Goal: Task Accomplishment & Management: Manage account settings

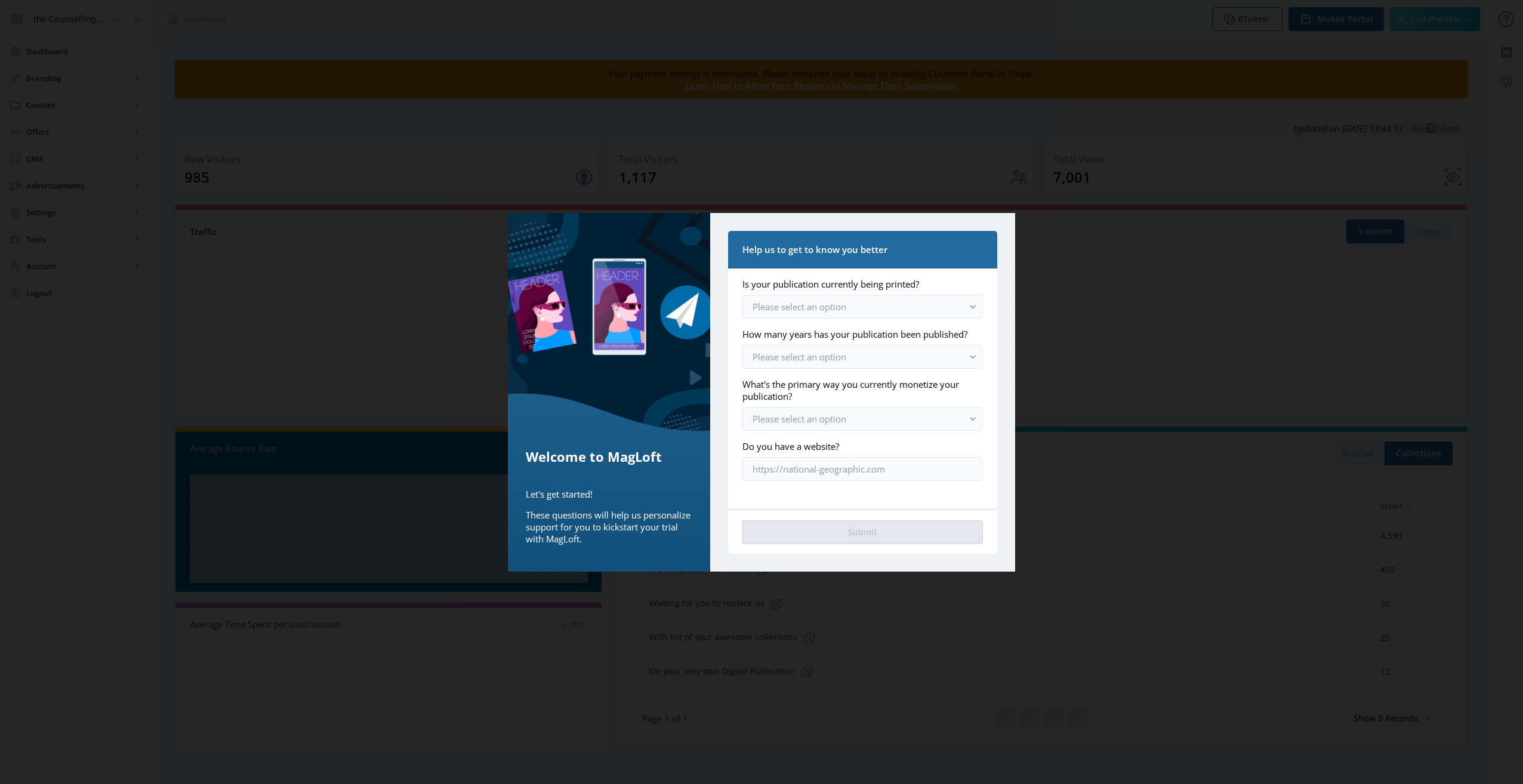
click at [1114, 246] on div at bounding box center [761, 392] width 1523 height 784
drag, startPoint x: 1244, startPoint y: 86, endPoint x: 1010, endPoint y: 60, distance: 235.4
click at [1240, 86] on div at bounding box center [761, 392] width 1523 height 784
click at [973, 307] on rect "button" at bounding box center [973, 307] width 14 height 14
click at [905, 358] on span "No, we used to but stopped printing" at bounding box center [830, 358] width 155 height 15
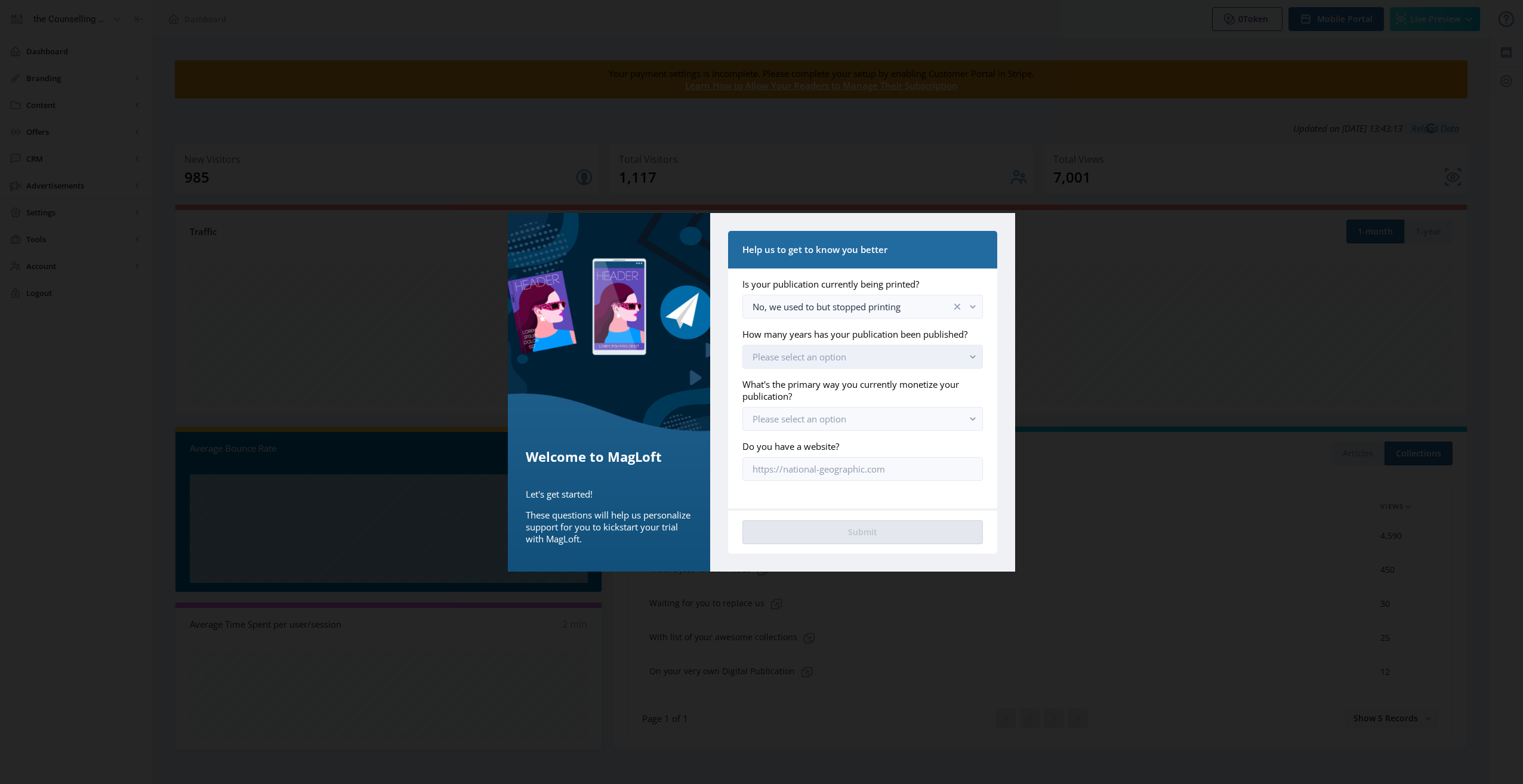
click at [904, 351] on button "Please select an option" at bounding box center [863, 357] width 241 height 24
click at [851, 435] on nb-option "Between 1 to 3 years" at bounding box center [863, 431] width 239 height 23
click at [854, 418] on button "Please select an option" at bounding box center [863, 419] width 241 height 24
click at [850, 439] on nb-option "Paid subscriptions" at bounding box center [863, 447] width 239 height 23
click at [902, 529] on button "Submit" at bounding box center [863, 532] width 241 height 24
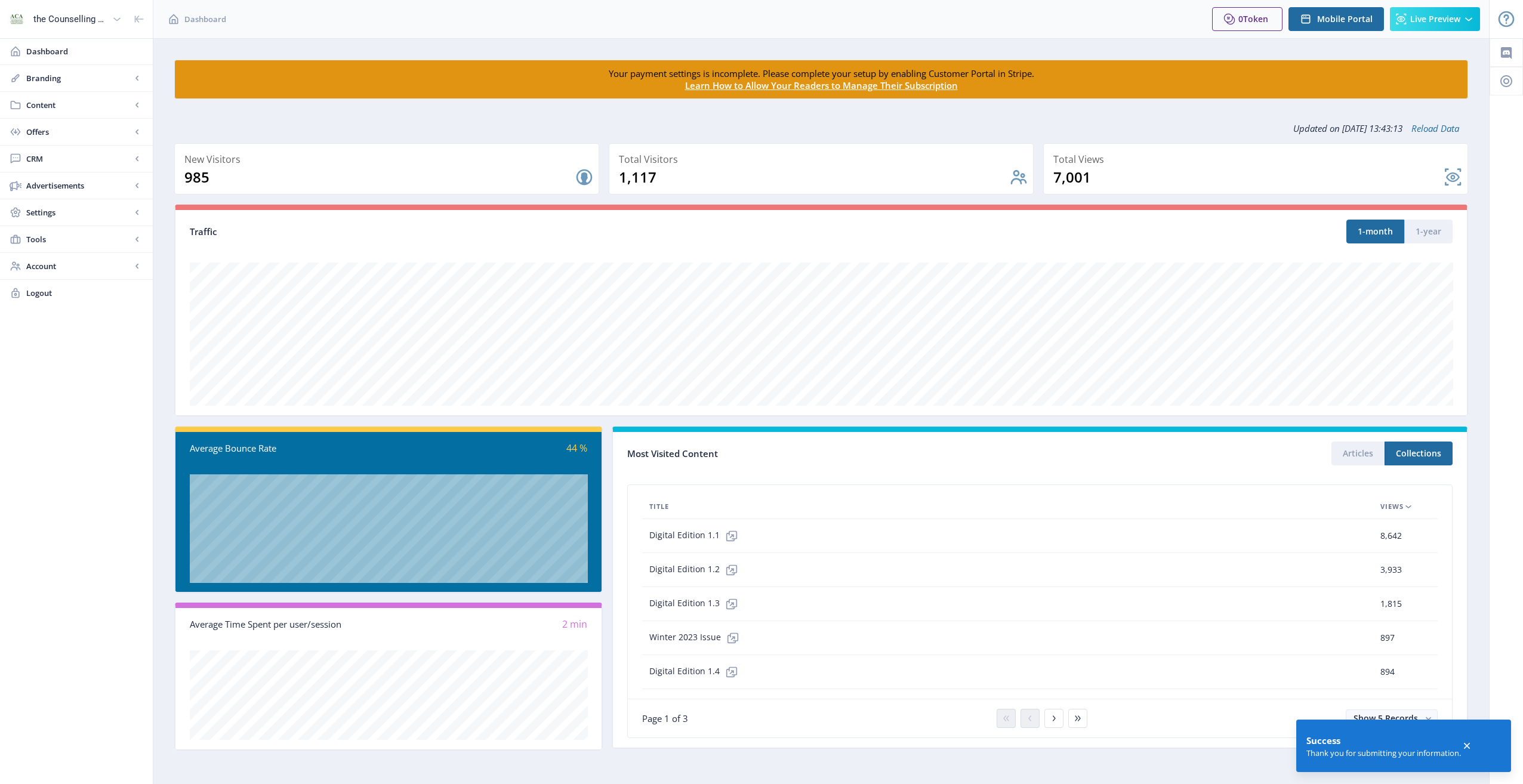
click at [882, 524] on div "Digital Edition 1.1" at bounding box center [1007, 536] width 717 height 24
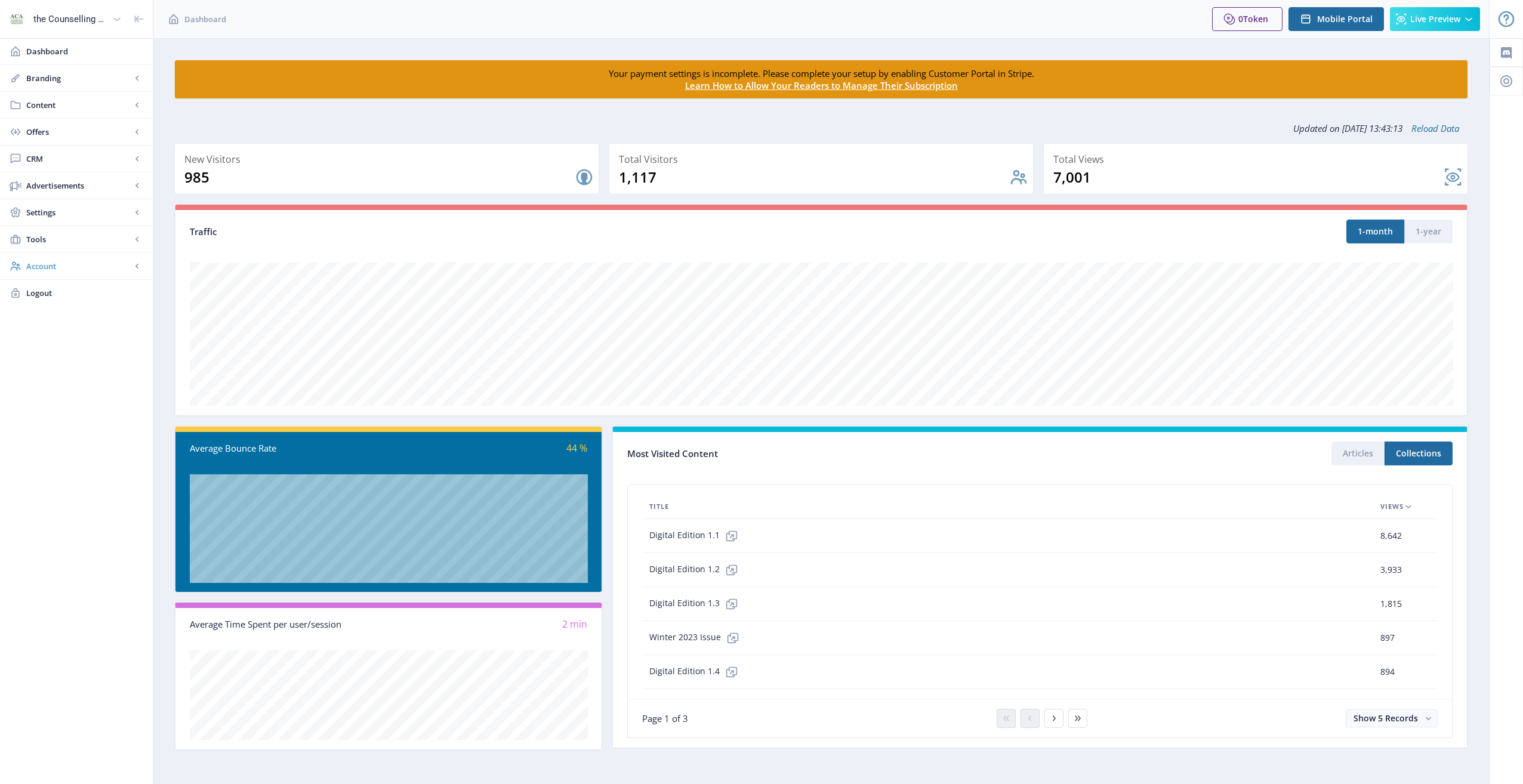
click at [56, 262] on span "Account" at bounding box center [79, 266] width 105 height 12
click at [49, 294] on span "Profile" at bounding box center [90, 293] width 103 height 12
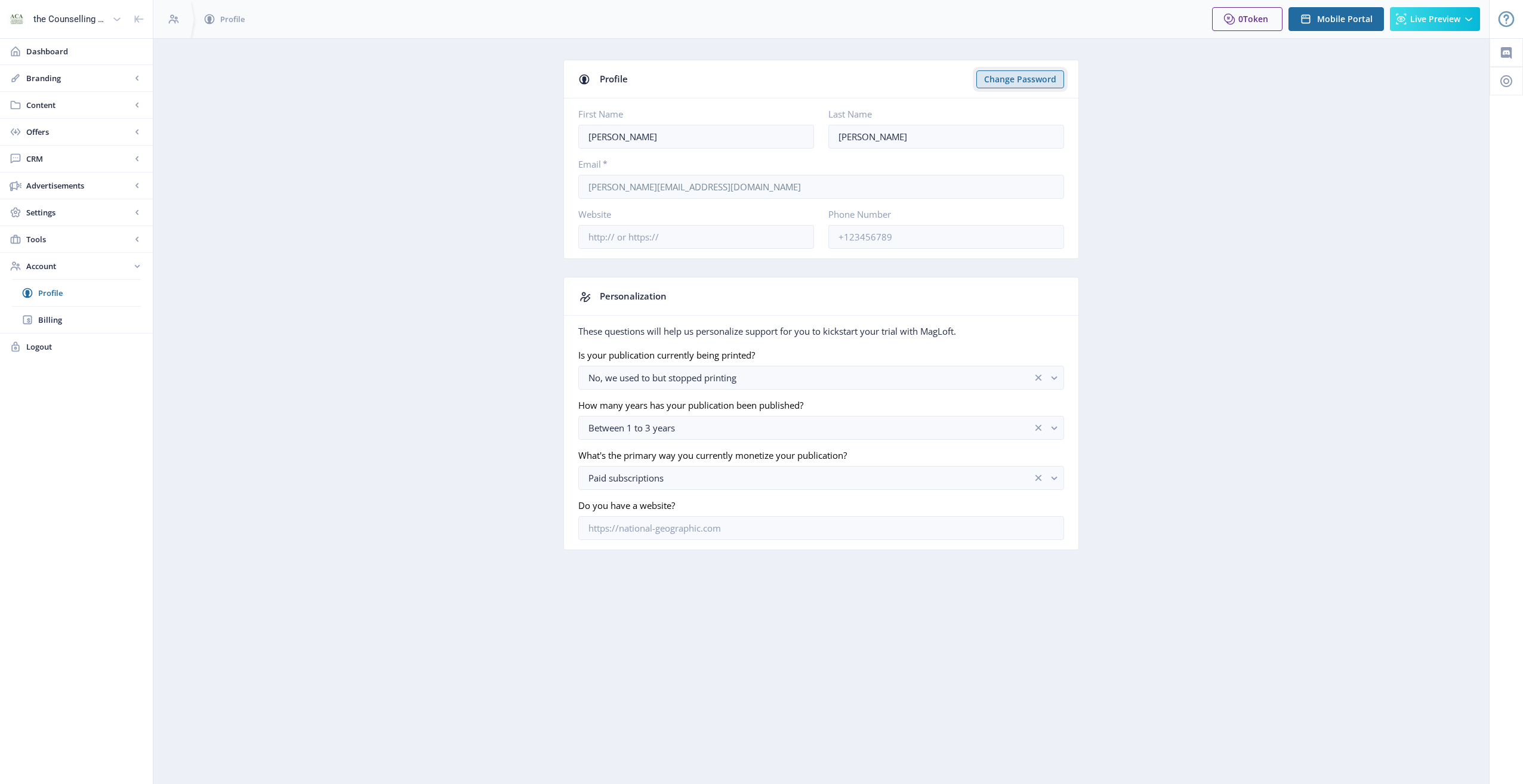
click at [992, 79] on button "Change Password" at bounding box center [1021, 79] width 88 height 18
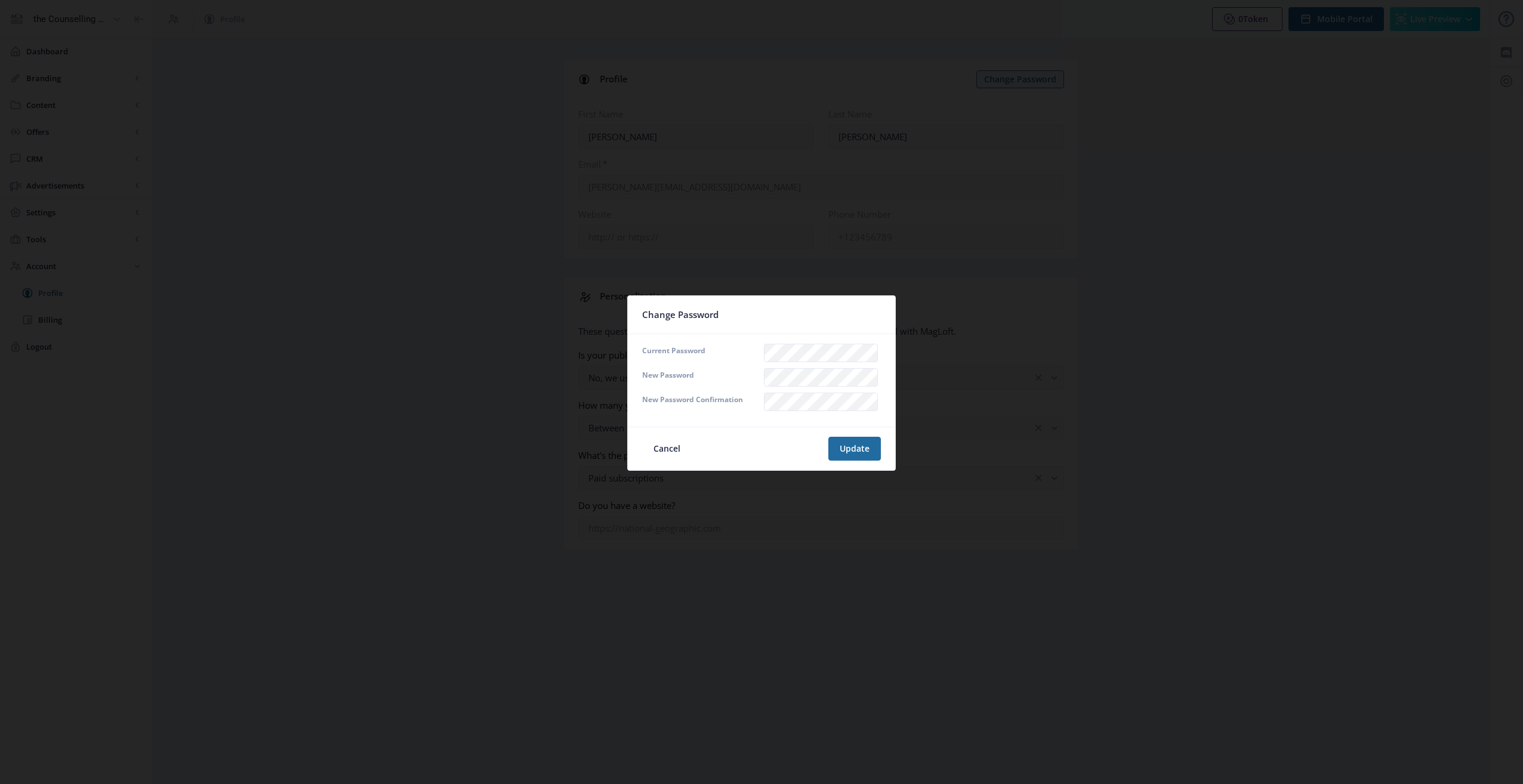
click at [769, 439] on div "Cancel Update" at bounding box center [761, 449] width 239 height 24
click at [843, 445] on button "Update" at bounding box center [854, 449] width 52 height 24
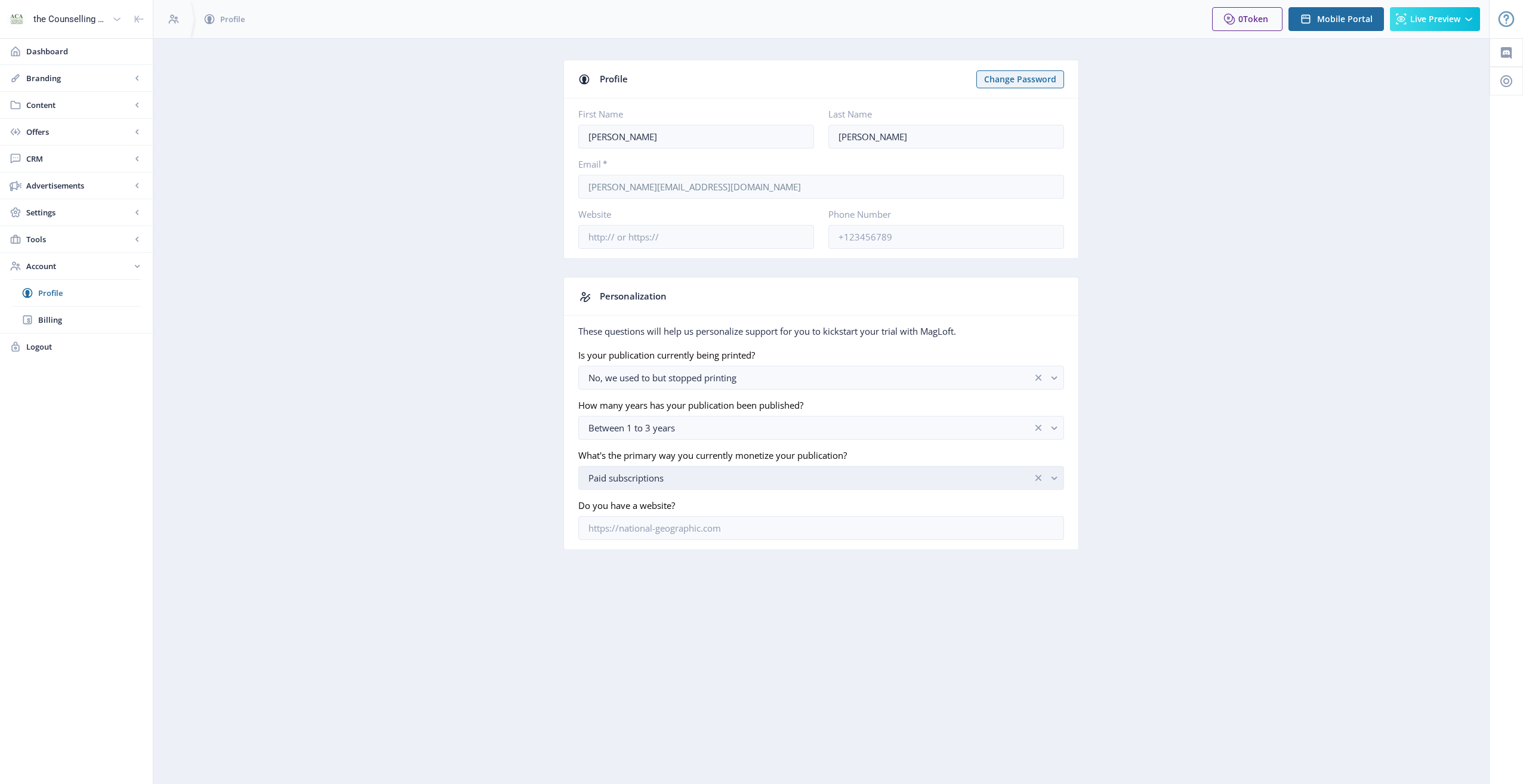
click at [1041, 477] on icon "clear" at bounding box center [1038, 478] width 6 height 6
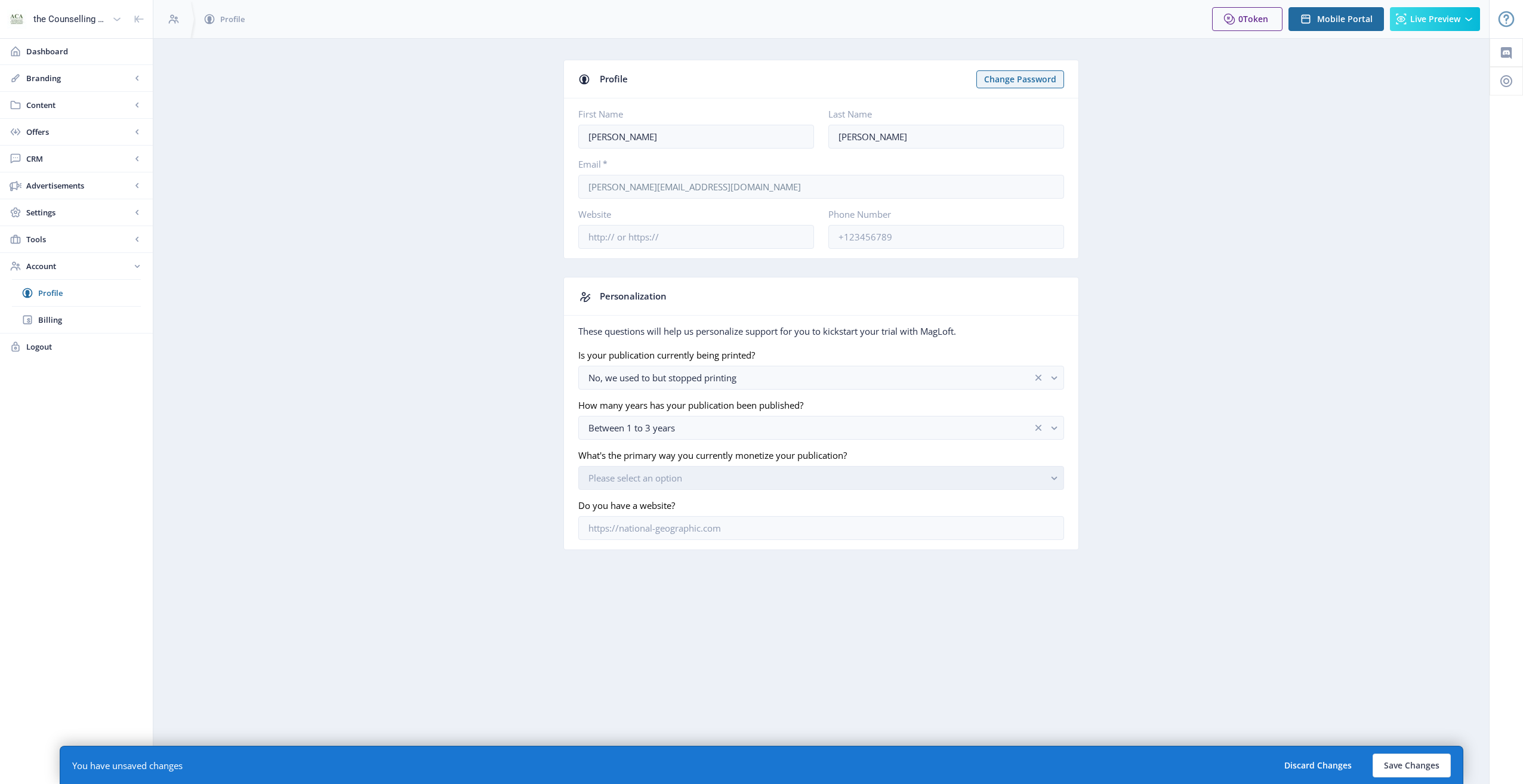
click at [1055, 474] on rect "button" at bounding box center [1055, 479] width 14 height 14
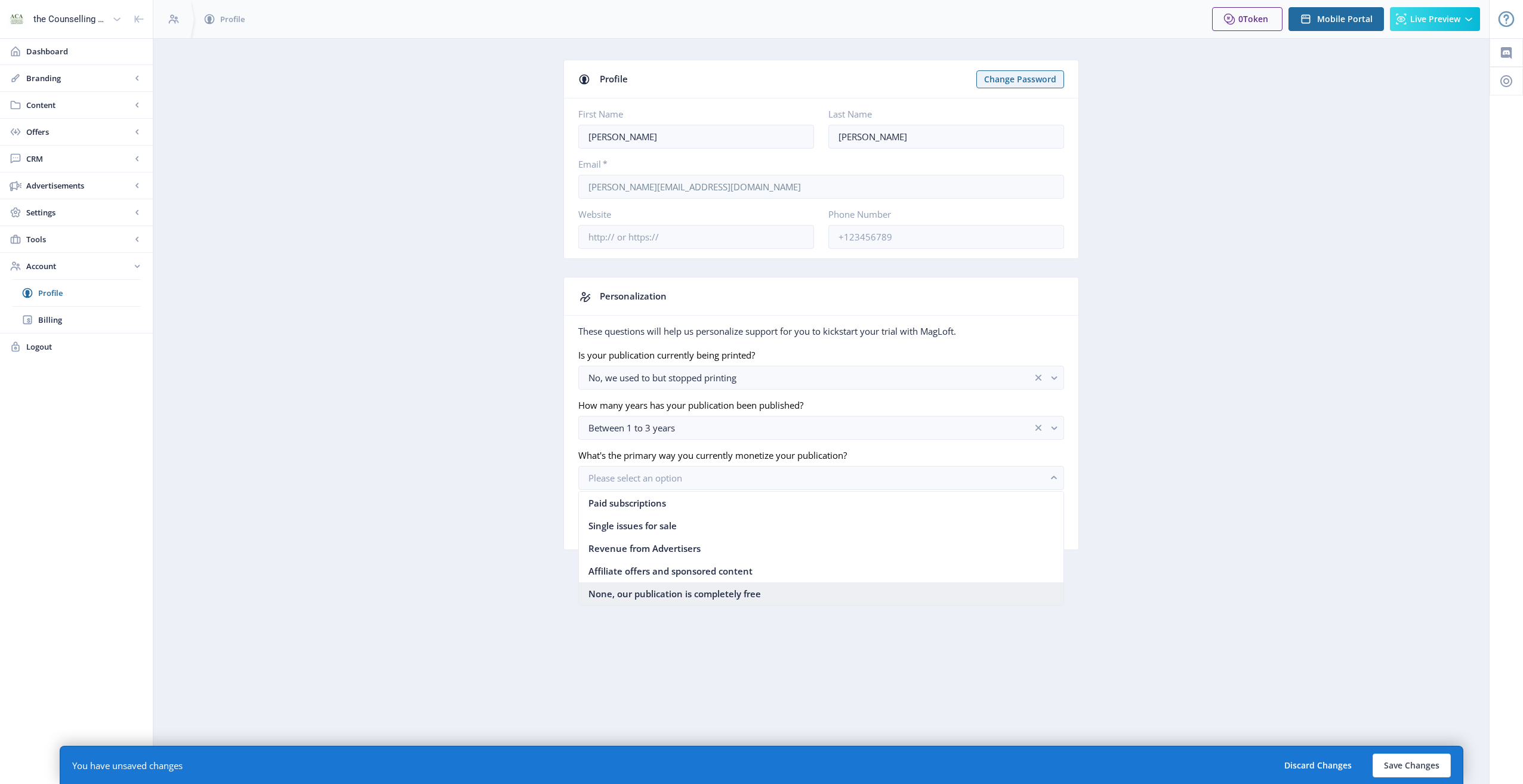
click at [730, 591] on span "None, our publication is completely free" at bounding box center [675, 593] width 173 height 15
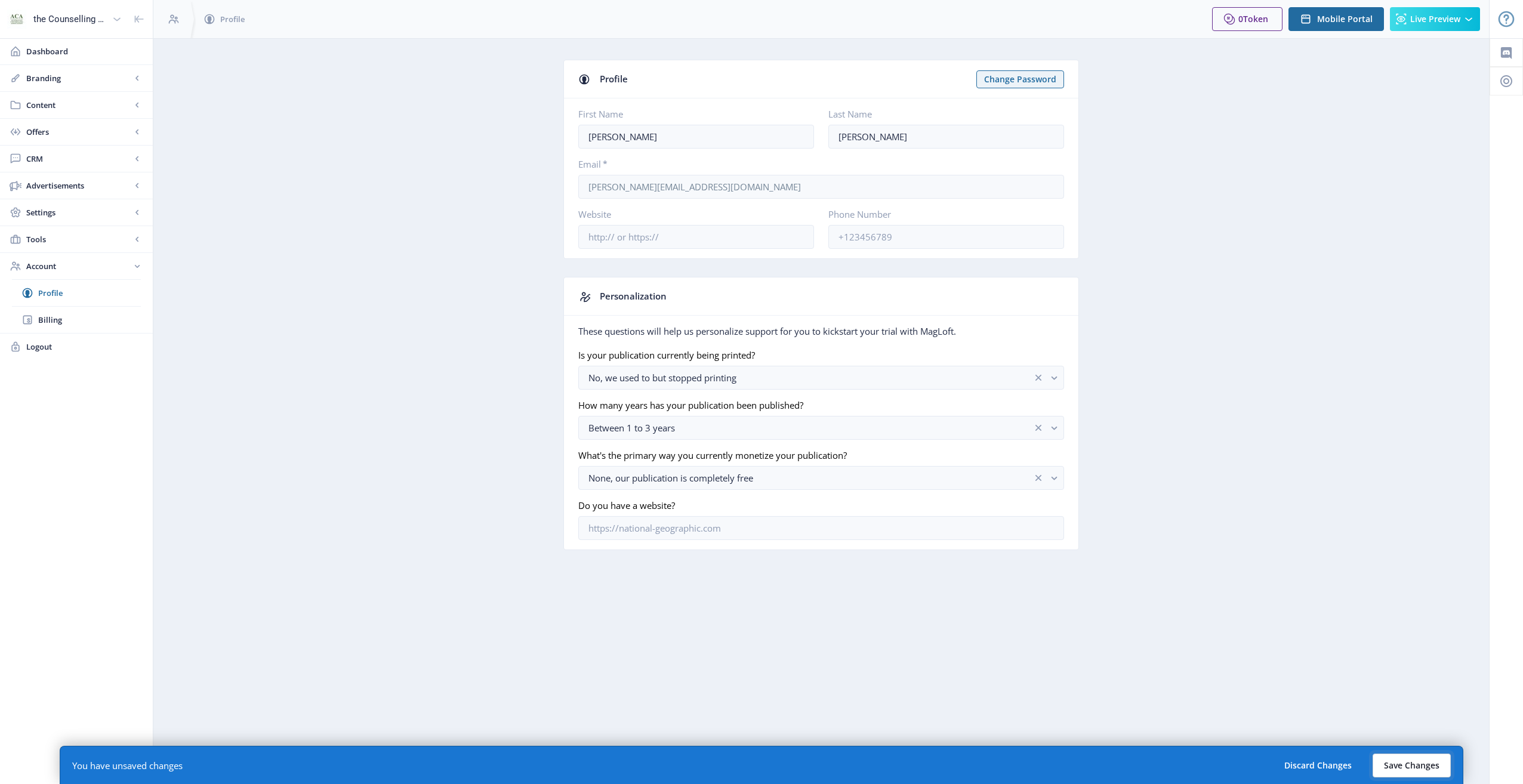
click at [1417, 765] on button "Save Changes" at bounding box center [1412, 766] width 78 height 24
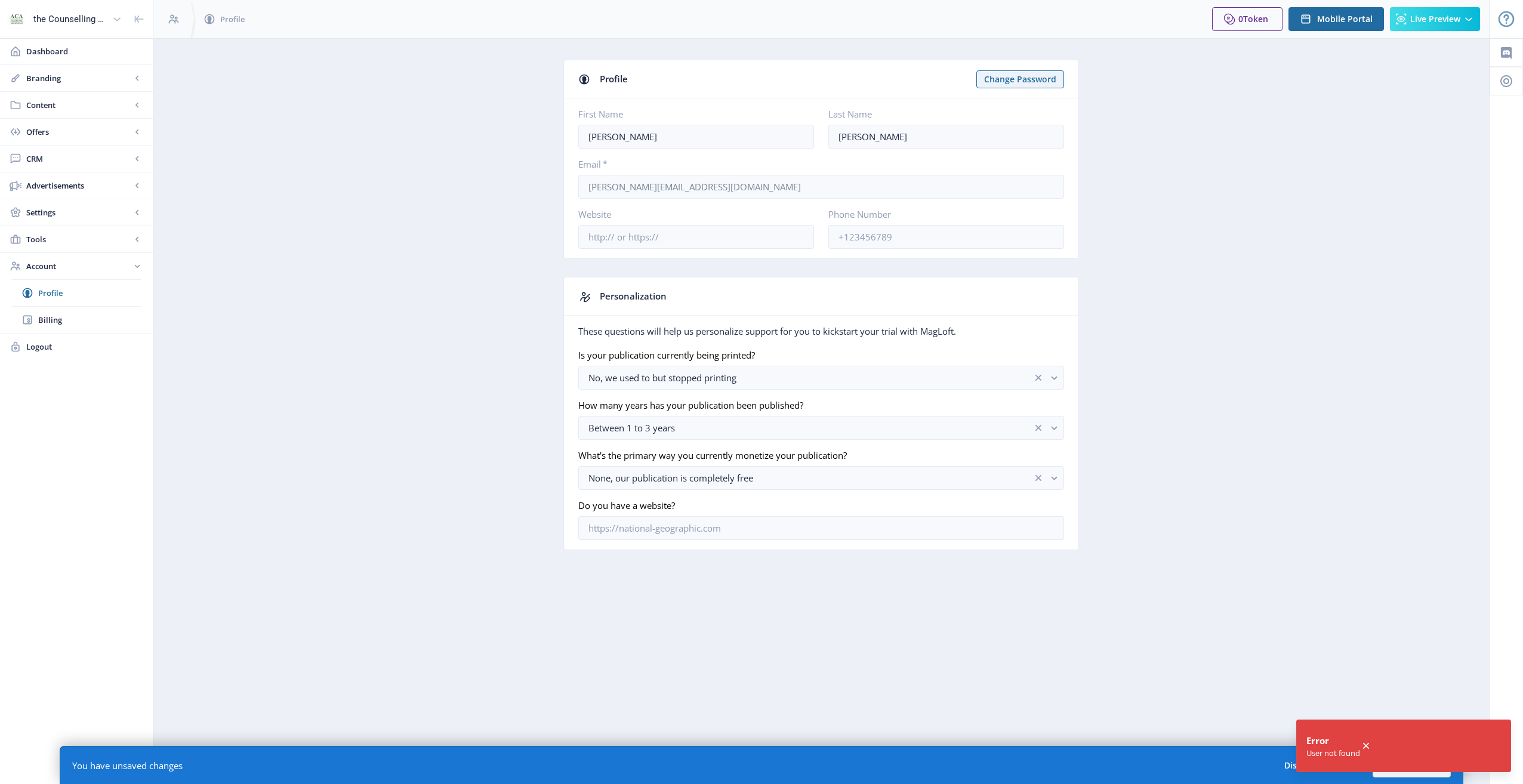
click at [1149, 591] on nb-layout-column "Profile Change Password First Name [PERSON_NAME] Last Name [PERSON_NAME] Email …" at bounding box center [822, 411] width 1337 height 746
click at [47, 75] on span "Branding" at bounding box center [79, 78] width 105 height 12
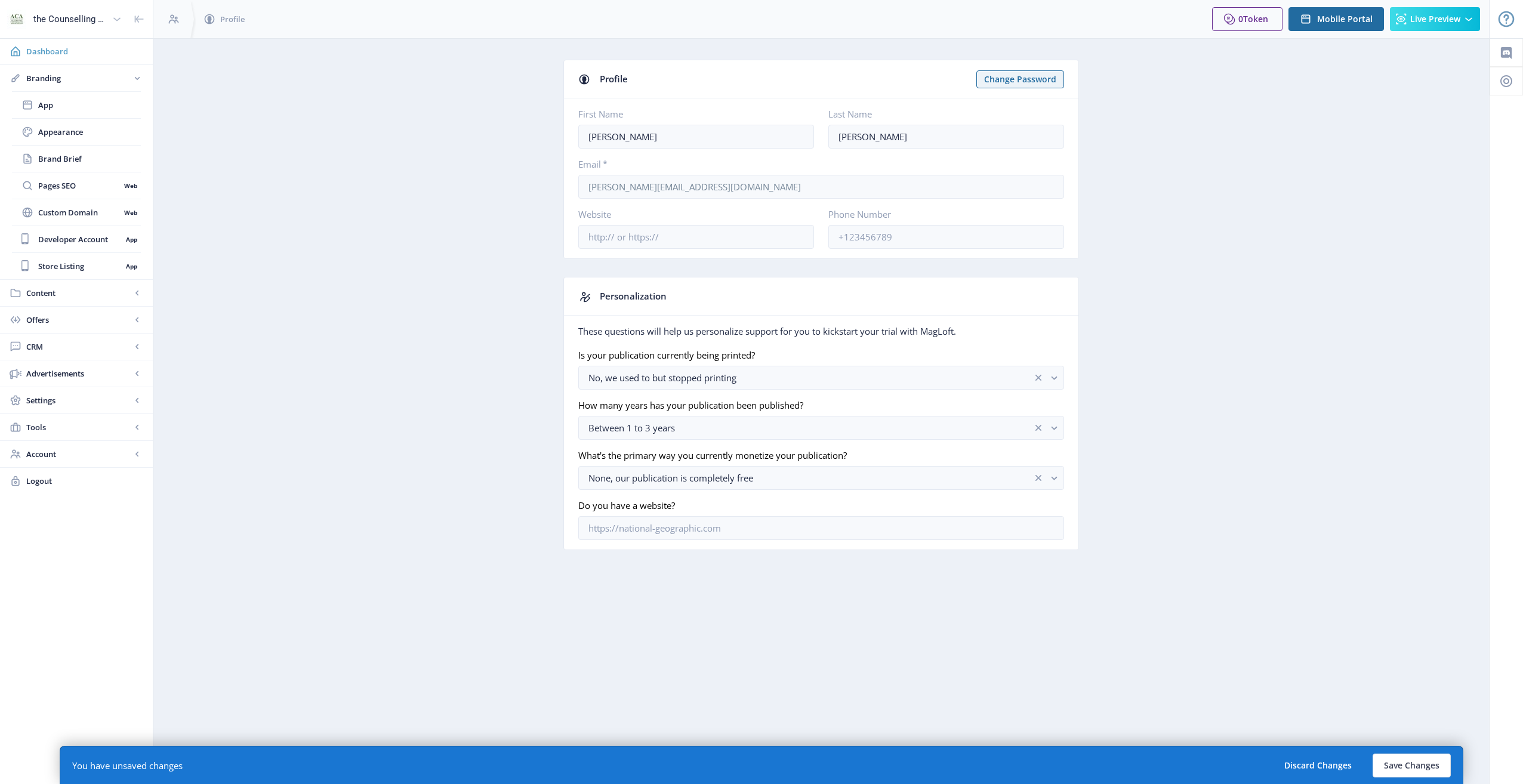
click at [42, 48] on span "Dashboard" at bounding box center [85, 51] width 117 height 12
